Goal: Transaction & Acquisition: Purchase product/service

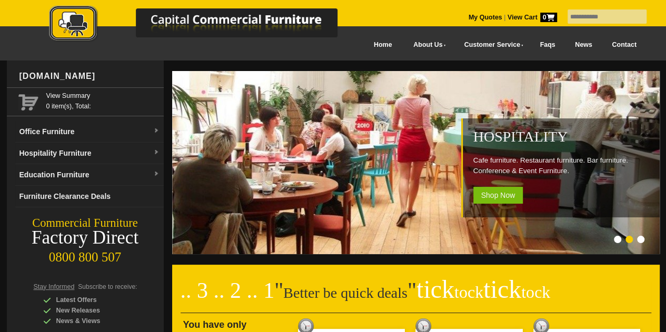
click at [498, 195] on span "Shop Now" at bounding box center [498, 195] width 50 height 17
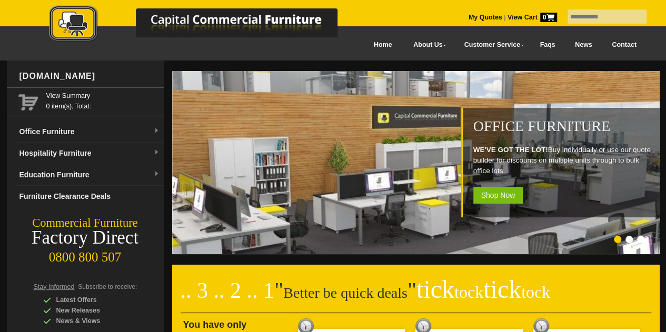
click at [631, 240] on li "Page dot 2" at bounding box center [628, 239] width 7 height 7
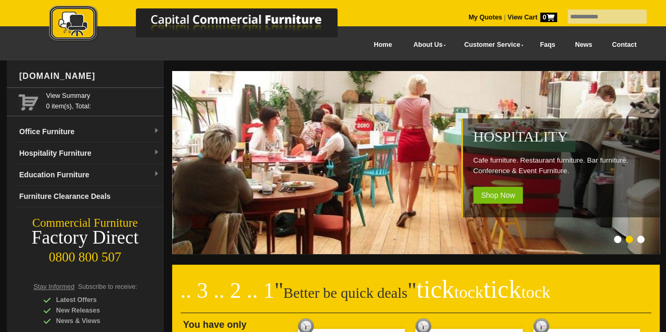
click at [640, 239] on li "Page dot 3" at bounding box center [640, 239] width 7 height 7
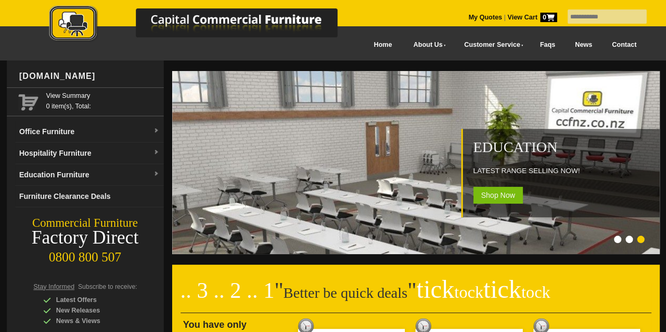
click at [617, 239] on li "Page dot 1" at bounding box center [617, 239] width 7 height 7
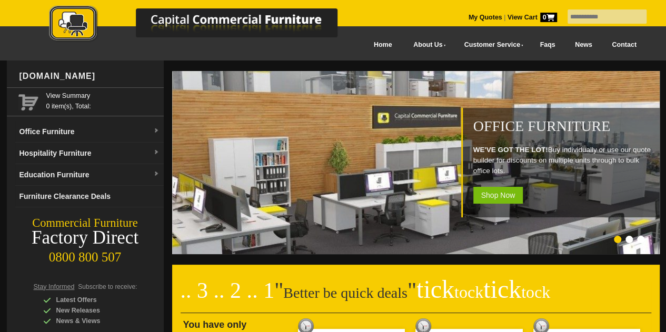
click at [508, 194] on span "Shop Now" at bounding box center [498, 195] width 50 height 17
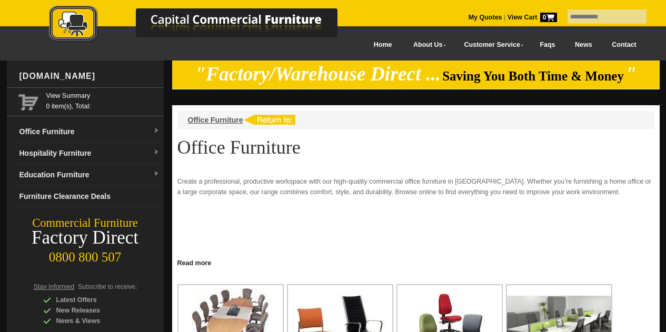
scroll to position [263, 0]
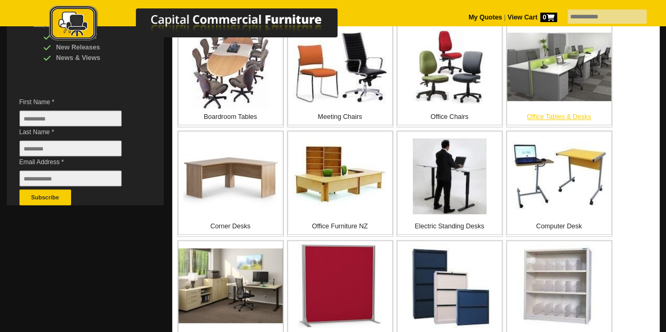
click at [580, 80] on img at bounding box center [559, 67] width 104 height 68
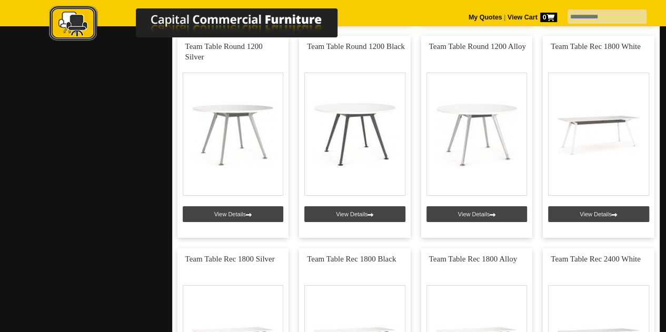
scroll to position [1895, 0]
